Goal: Information Seeking & Learning: Find specific page/section

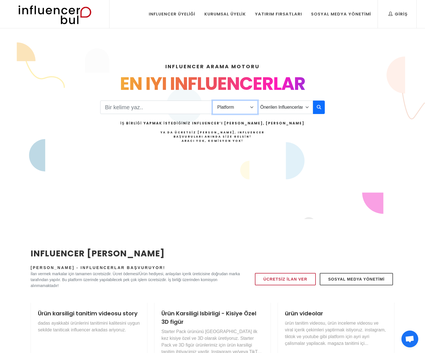
click at [255, 109] on select "Platform Instagram Facebook Youtube Tiktok Twitter Twitch" at bounding box center [234, 106] width 45 height 13
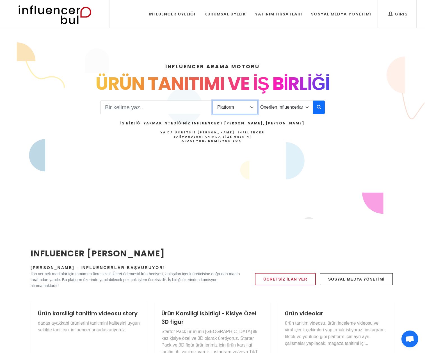
select select "1"
click at [212, 100] on select "Platform Instagram Facebook Youtube Tiktok Twitter Twitch" at bounding box center [234, 106] width 45 height 13
click at [139, 107] on input "Search" at bounding box center [156, 106] width 112 height 13
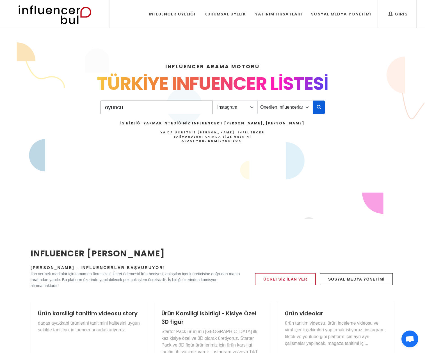
type input "oyuncu"
click at [321, 109] on icon "button" at bounding box center [318, 107] width 4 height 7
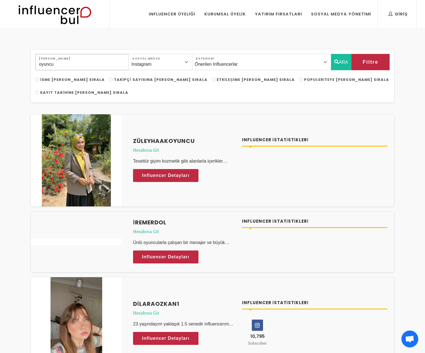
drag, startPoint x: 56, startPoint y: 64, endPoint x: 32, endPoint y: 64, distance: 23.9
click at [32, 64] on div "oyuncu [PERSON_NAME] Instagram Facebook Youtube Tiktok Twitter Twitch Sosyal Me…" at bounding box center [212, 65] width 361 height 23
type input "gaming"
click at [345, 59] on button "ARA" at bounding box center [341, 62] width 20 height 16
